Goal: Transaction & Acquisition: Book appointment/travel/reservation

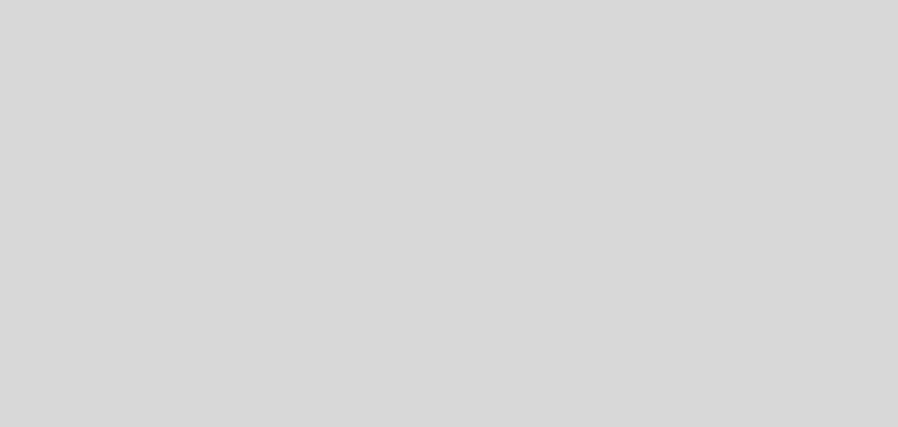
select select "es"
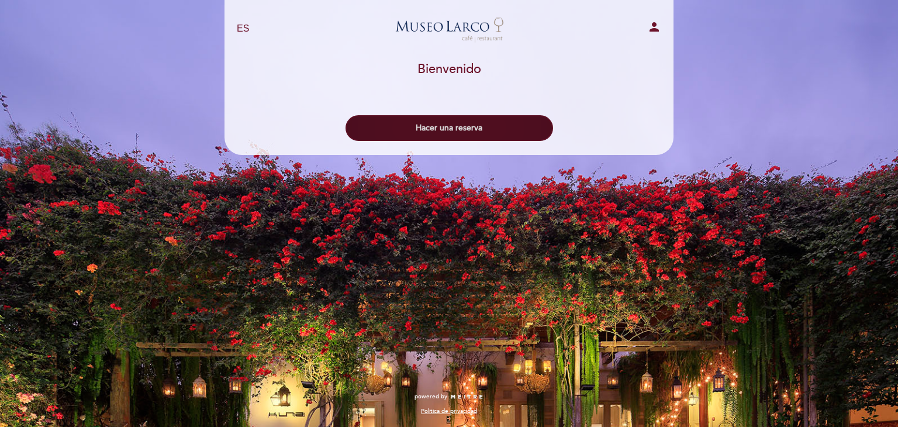
click at [451, 130] on button "Hacer una reserva" at bounding box center [448, 128] width 207 height 26
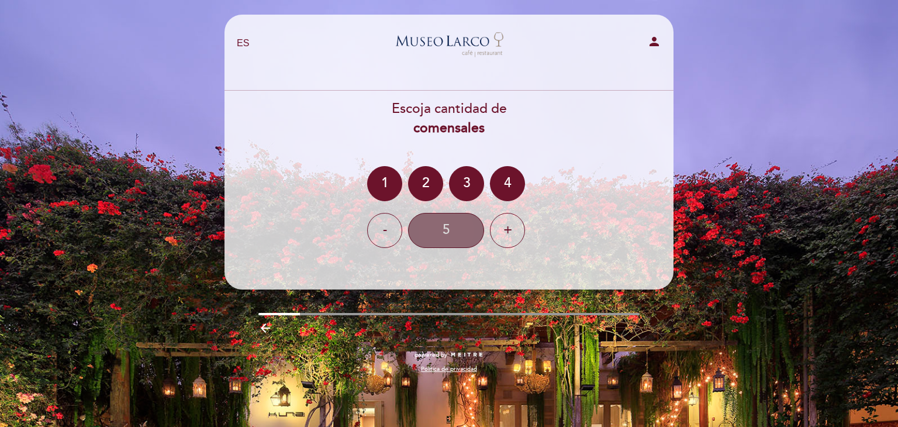
click at [452, 236] on div "5" at bounding box center [446, 230] width 76 height 35
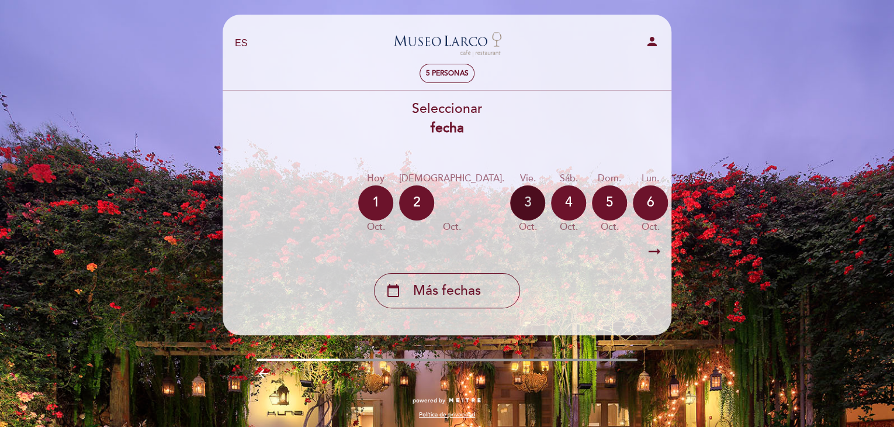
click at [510, 203] on div "3" at bounding box center [527, 202] width 35 height 35
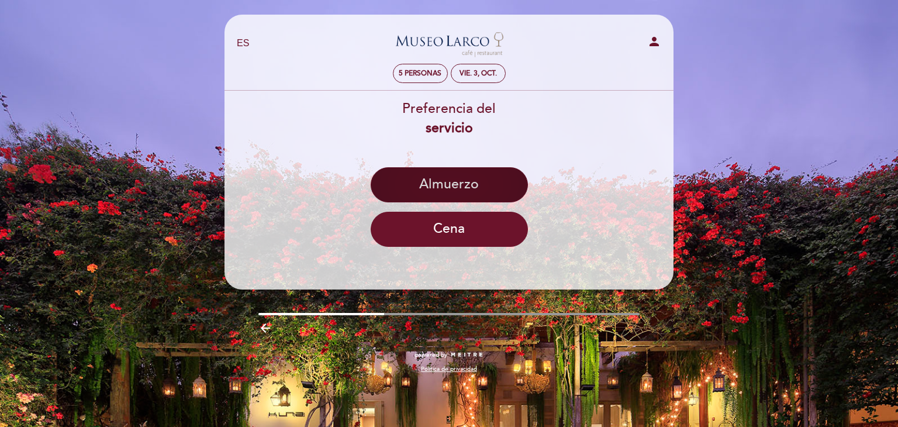
click at [463, 190] on button "Almuerzo" at bounding box center [449, 184] width 157 height 35
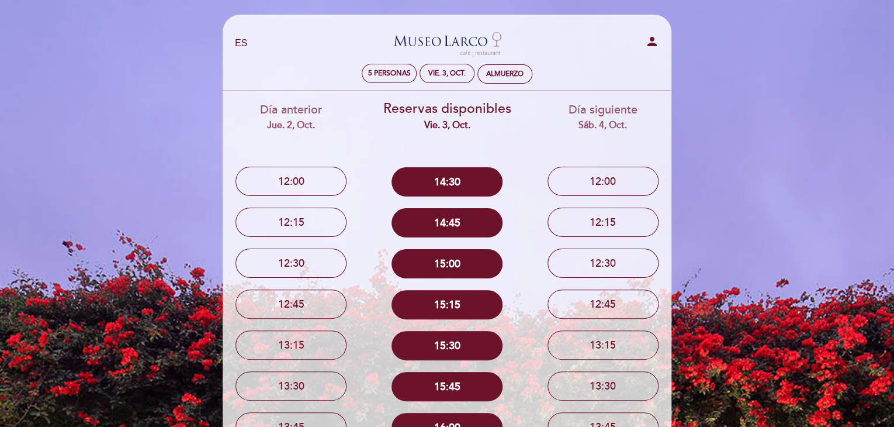
click at [456, 124] on div "vie. 3, oct." at bounding box center [447, 125] width 139 height 13
click at [430, 115] on div "Reservas disponibles vie. 3, oct." at bounding box center [447, 115] width 139 height 33
click at [442, 72] on div "vie. 3, oct." at bounding box center [446, 73] width 37 height 9
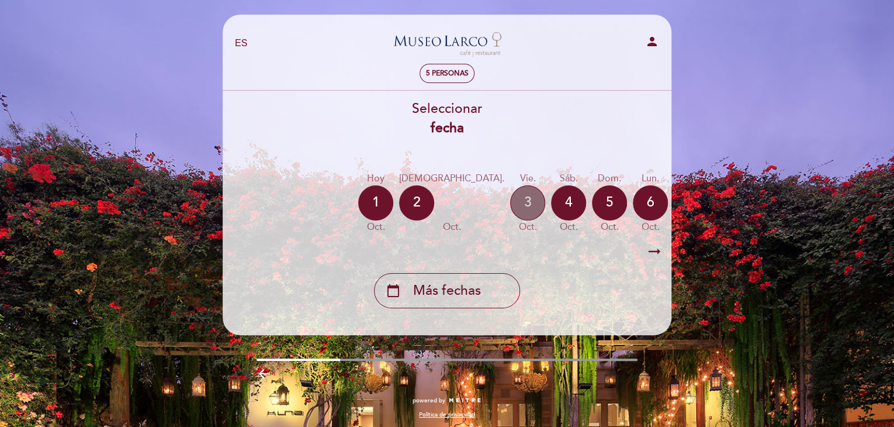
click at [510, 202] on div "3" at bounding box center [527, 202] width 35 height 35
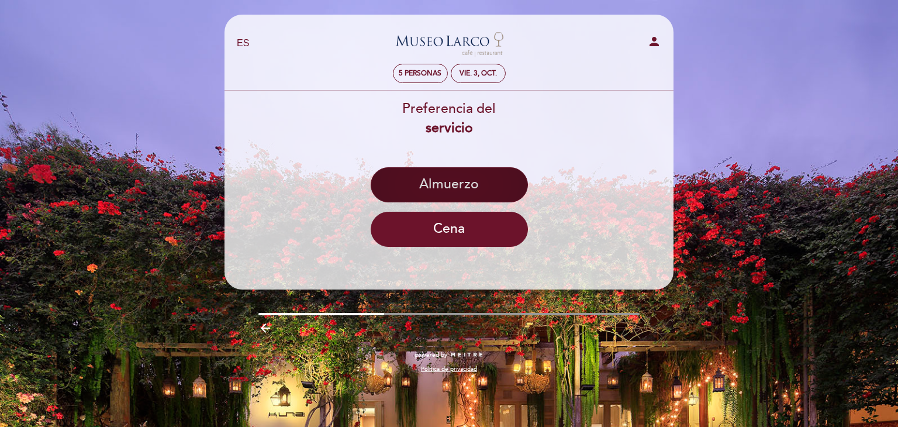
click at [458, 189] on button "Almuerzo" at bounding box center [449, 184] width 157 height 35
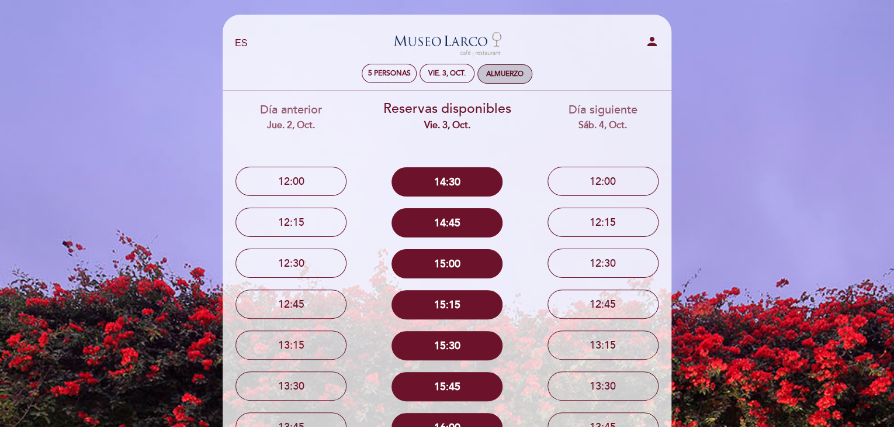
click at [494, 79] on div "Almuerzo" at bounding box center [505, 74] width 54 height 18
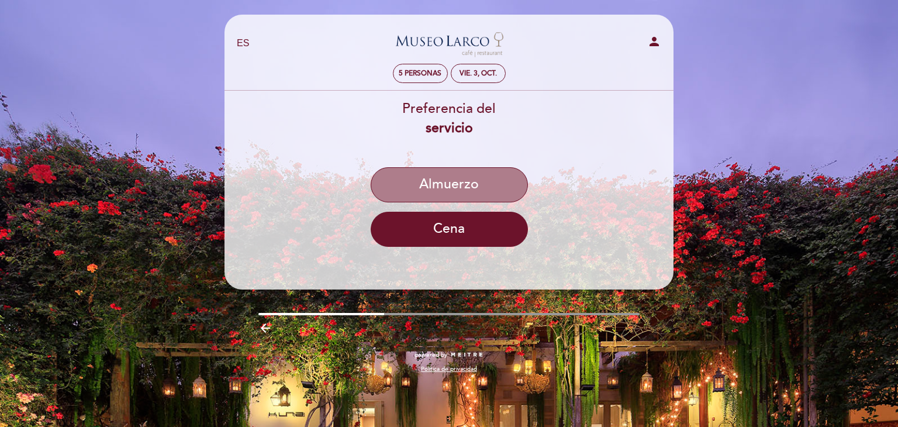
drag, startPoint x: 460, startPoint y: 189, endPoint x: 680, endPoint y: 1, distance: 290.1
click at [461, 189] on button "Almuerzo" at bounding box center [449, 184] width 157 height 35
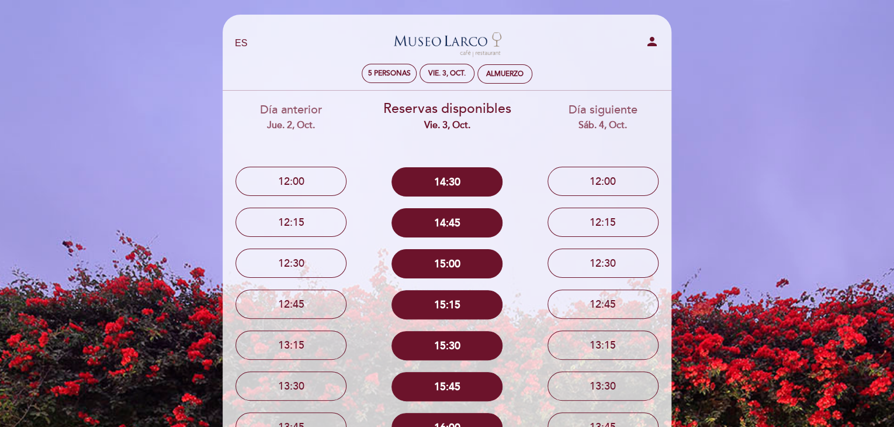
drag, startPoint x: 472, startPoint y: 127, endPoint x: 374, endPoint y: 108, distance: 99.5
click at [374, 108] on div "Reservas disponibles vie. 3, oct. 14:30 14:45 15:00 15:15 15:30 15:45 16:00 16:…" at bounding box center [447, 290] width 156 height 398
click at [391, 109] on div "Reservas disponibles vie. 3, oct." at bounding box center [447, 115] width 139 height 33
click at [431, 113] on div "Reservas disponibles vie. 3, oct." at bounding box center [447, 115] width 139 height 33
click at [461, 124] on div "vie. 3, oct." at bounding box center [447, 125] width 139 height 13
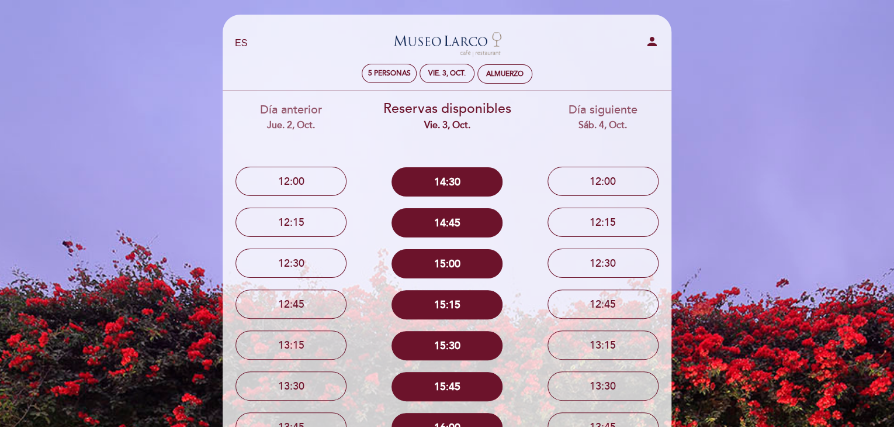
drag, startPoint x: 484, startPoint y: 125, endPoint x: 363, endPoint y: 112, distance: 121.7
click at [394, 113] on div "Reservas disponibles vie. 3, oct." at bounding box center [447, 115] width 139 height 33
drag, startPoint x: 383, startPoint y: 109, endPoint x: 488, endPoint y: 126, distance: 106.5
click at [488, 125] on div "Reservas disponibles vie. 3, oct." at bounding box center [447, 115] width 139 height 33
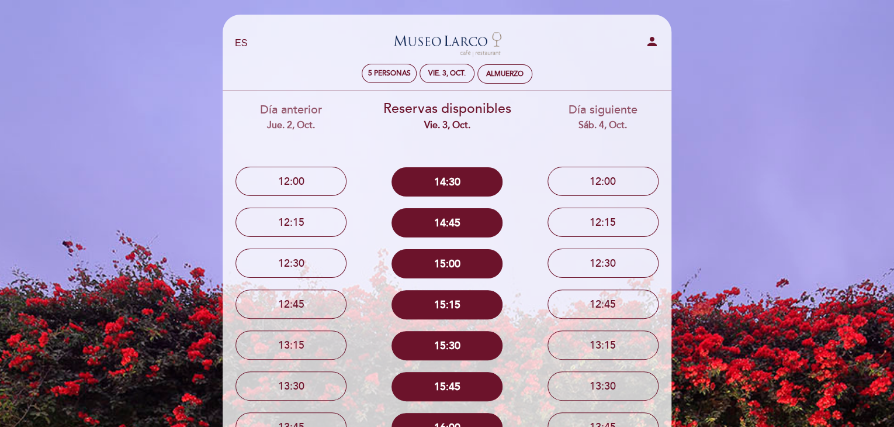
click at [488, 126] on div "vie. 3, oct." at bounding box center [447, 125] width 139 height 13
click at [473, 122] on div "vie. 3, oct." at bounding box center [447, 125] width 139 height 13
